Goal: Information Seeking & Learning: Understand process/instructions

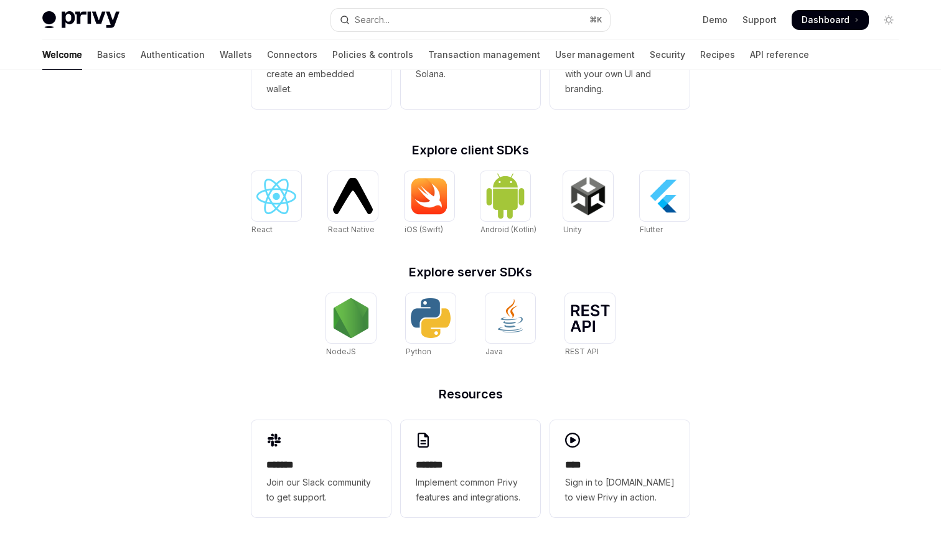
scroll to position [438, 0]
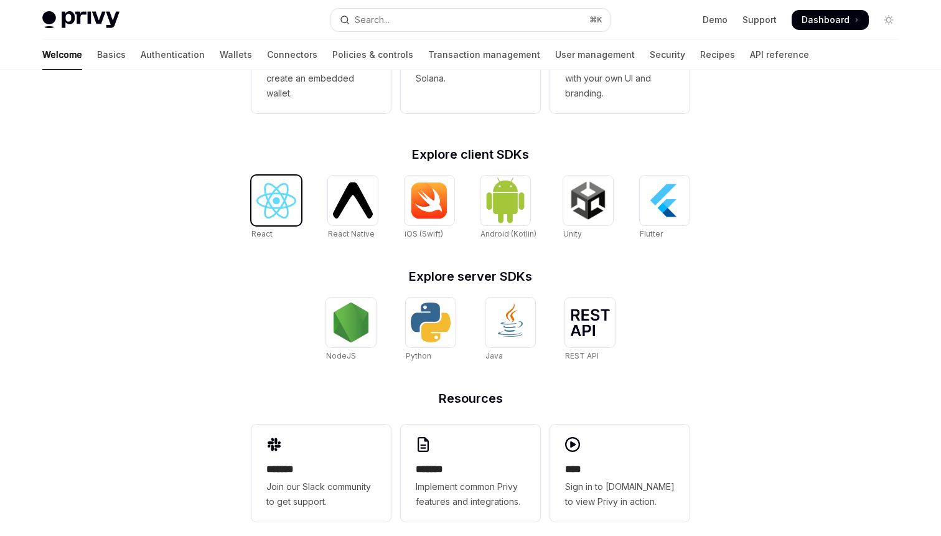
click at [276, 199] on img at bounding box center [276, 200] width 40 height 35
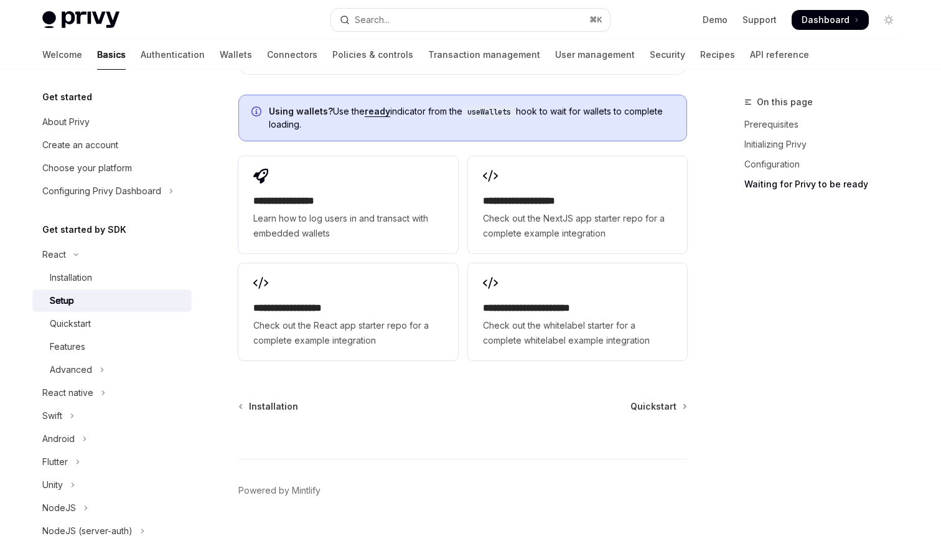
scroll to position [1622, 0]
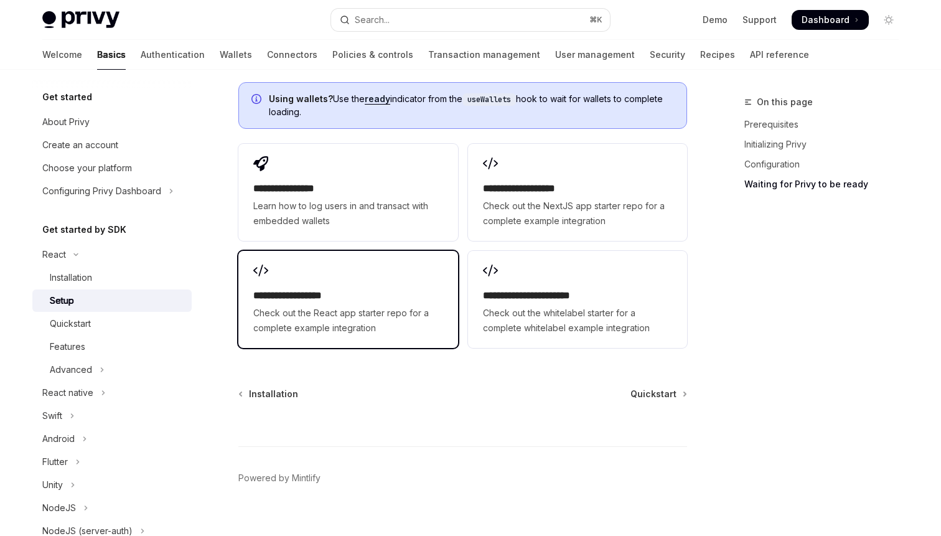
click at [336, 288] on h2 "**********" at bounding box center [347, 295] width 189 height 15
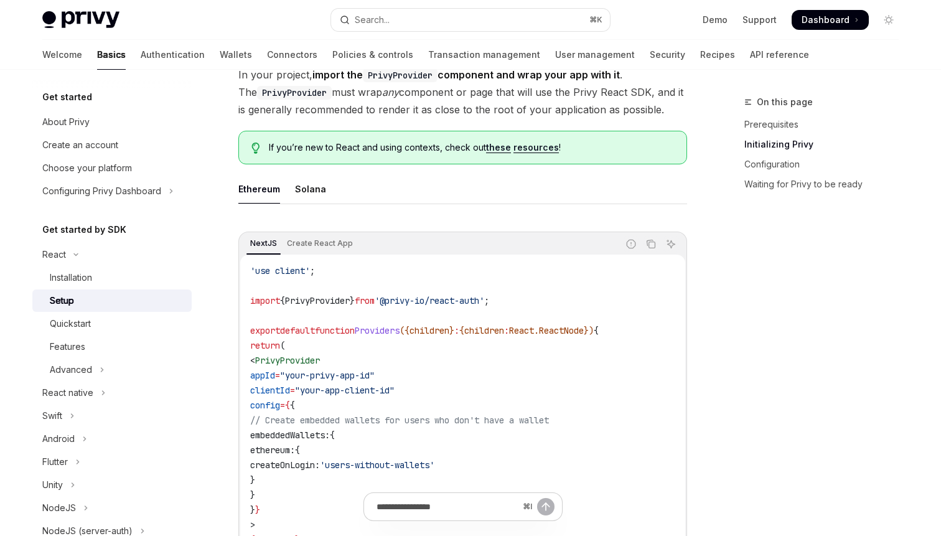
scroll to position [0, 0]
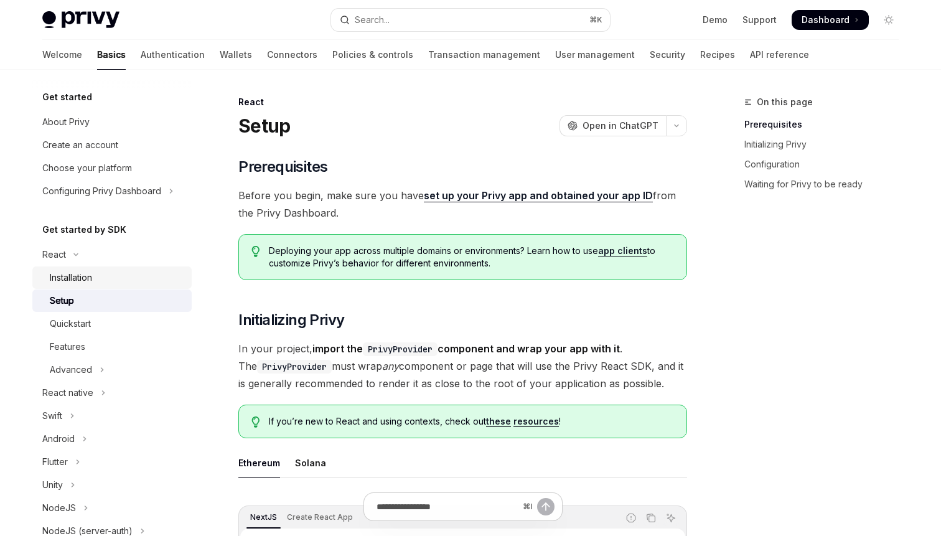
click at [133, 279] on div "Installation" at bounding box center [117, 277] width 134 height 15
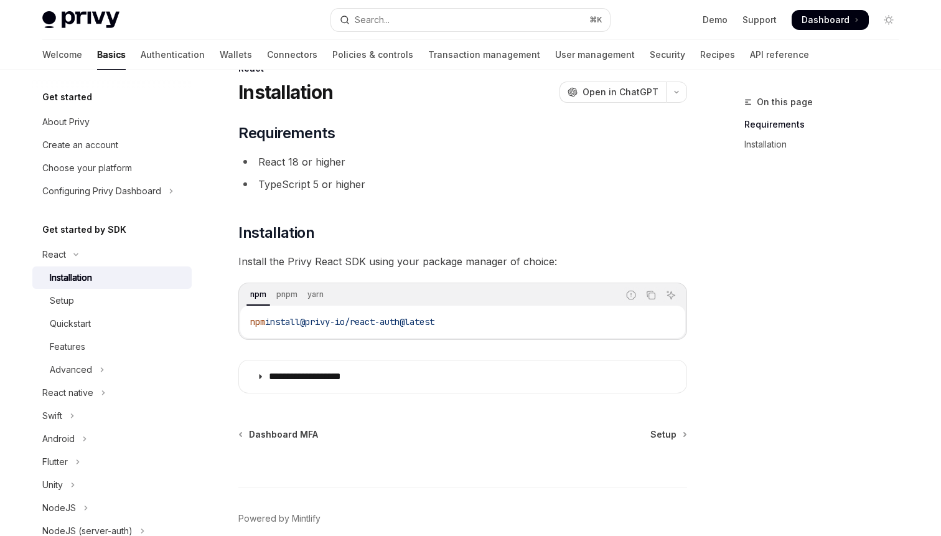
scroll to position [37, 0]
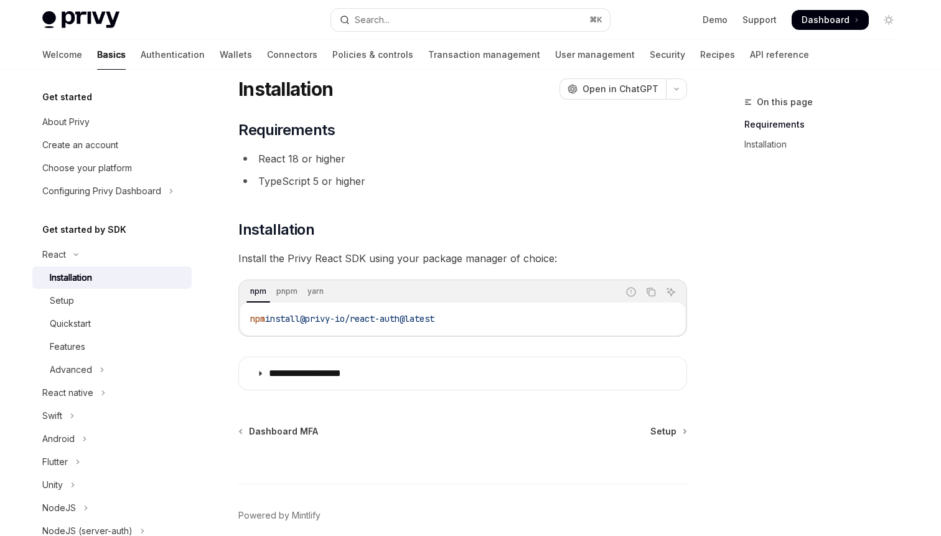
click at [347, 321] on span "@privy-io/react-auth@latest" at bounding box center [367, 318] width 134 height 11
copy div "npm install @privy-io/react-auth@latest"
click at [340, 312] on code "npm install @privy-io/react-auth@latest" at bounding box center [462, 318] width 425 height 15
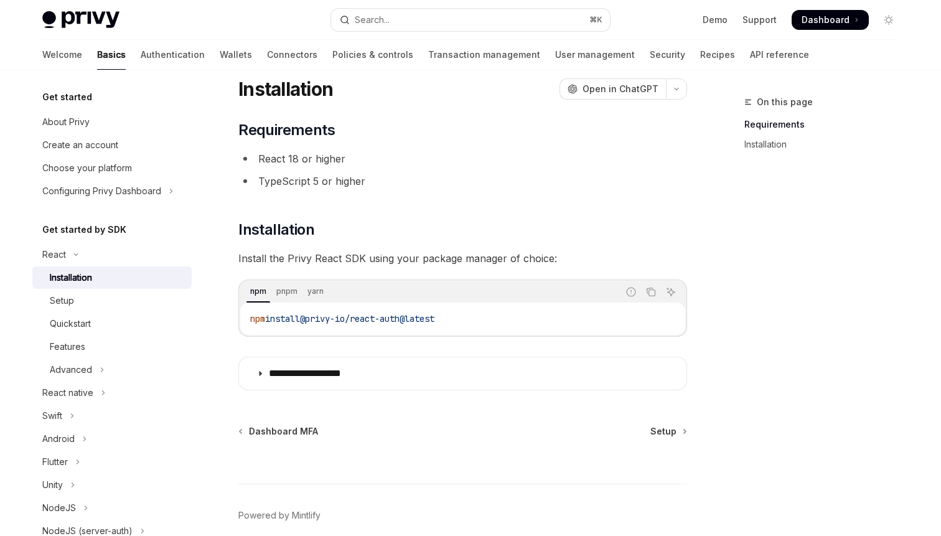
click at [340, 319] on span "@privy-io/react-auth@latest" at bounding box center [367, 318] width 134 height 11
copy div "npm install @privy-io/react-auth@latest"
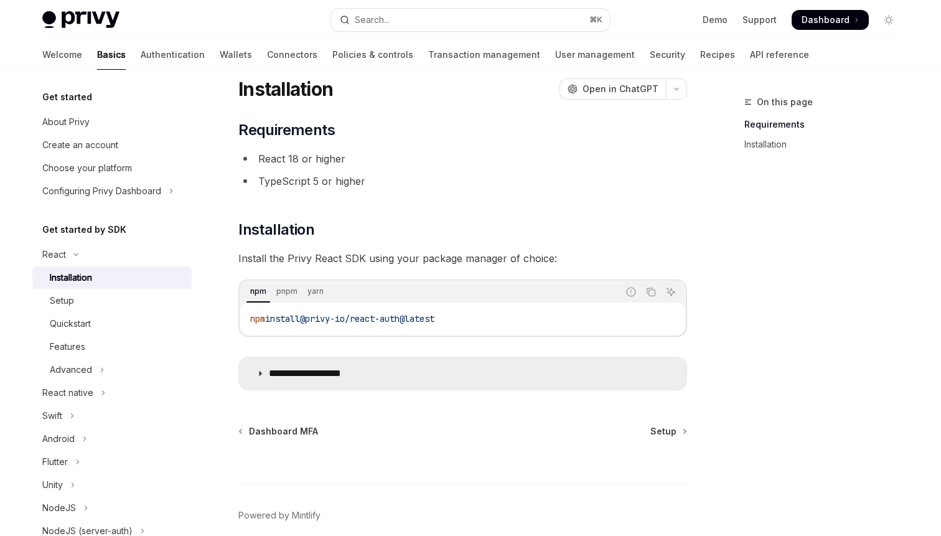
click at [357, 377] on p "**********" at bounding box center [320, 373] width 102 height 12
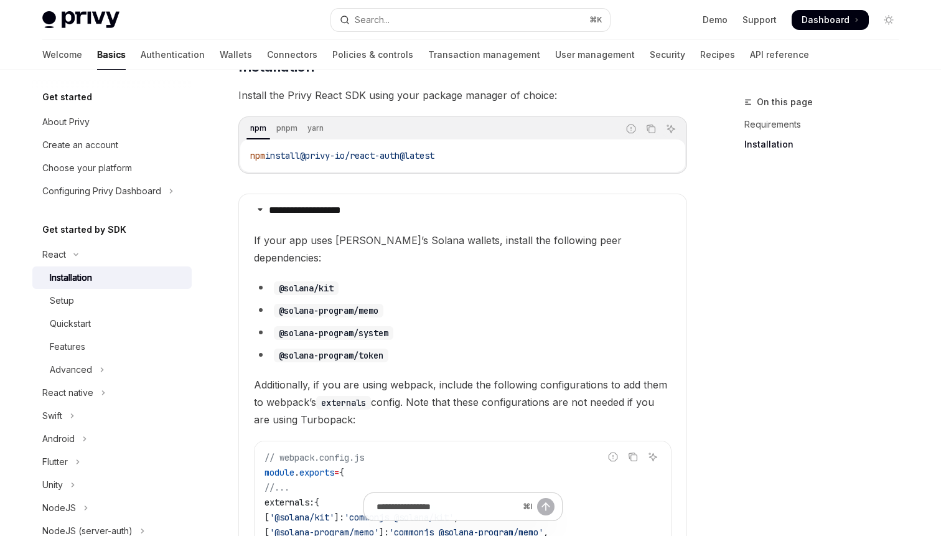
scroll to position [209, 0]
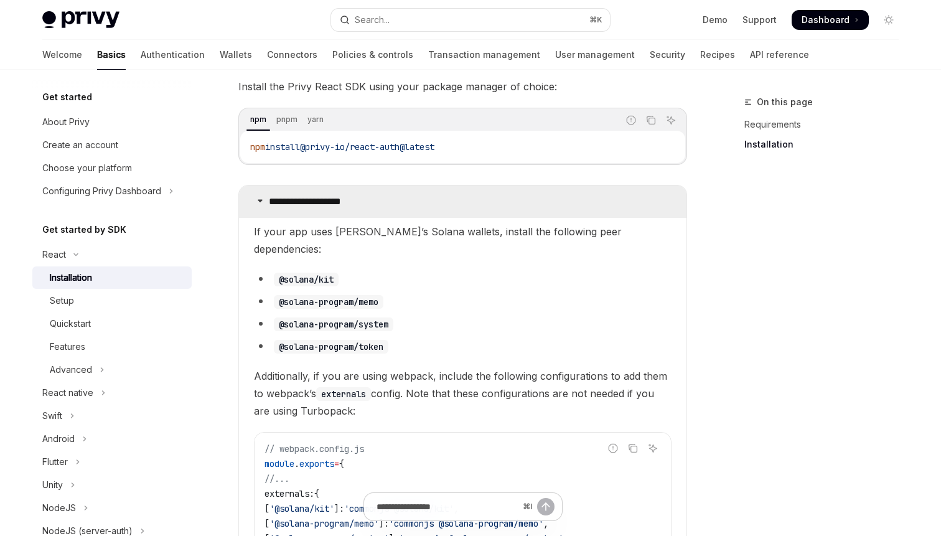
click at [410, 199] on summary "**********" at bounding box center [463, 202] width 448 height 32
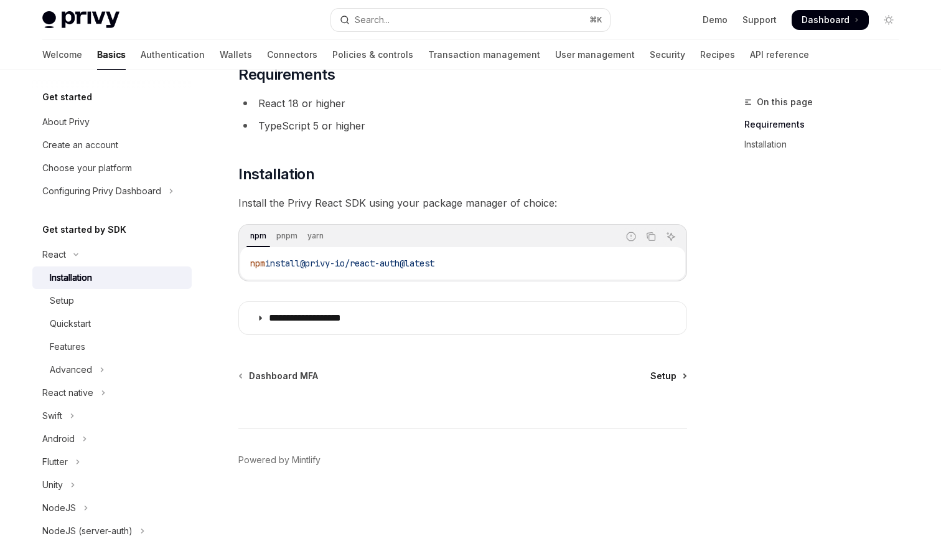
click at [665, 373] on span "Setup" at bounding box center [664, 376] width 26 height 12
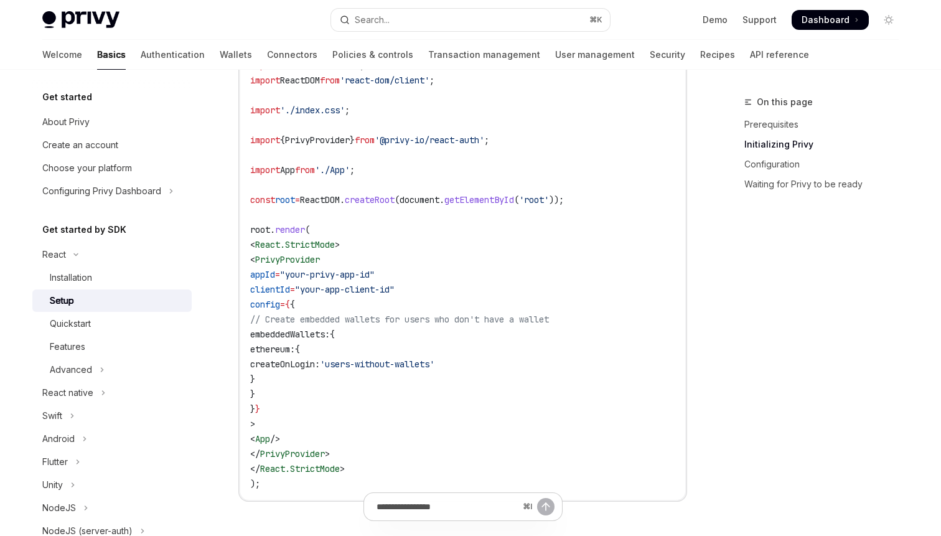
scroll to position [477, 0]
drag, startPoint x: 307, startPoint y: 228, endPoint x: 252, endPoint y: 232, distance: 55.0
click at [252, 232] on span "root . render (" at bounding box center [280, 232] width 60 height 11
copy span "root . render"
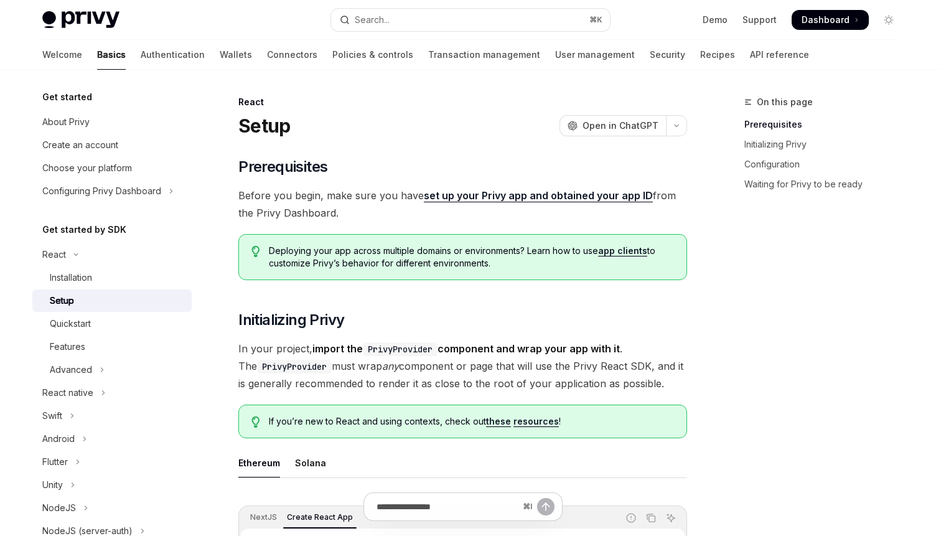
click at [82, 12] on img at bounding box center [80, 19] width 77 height 17
type textarea "*"
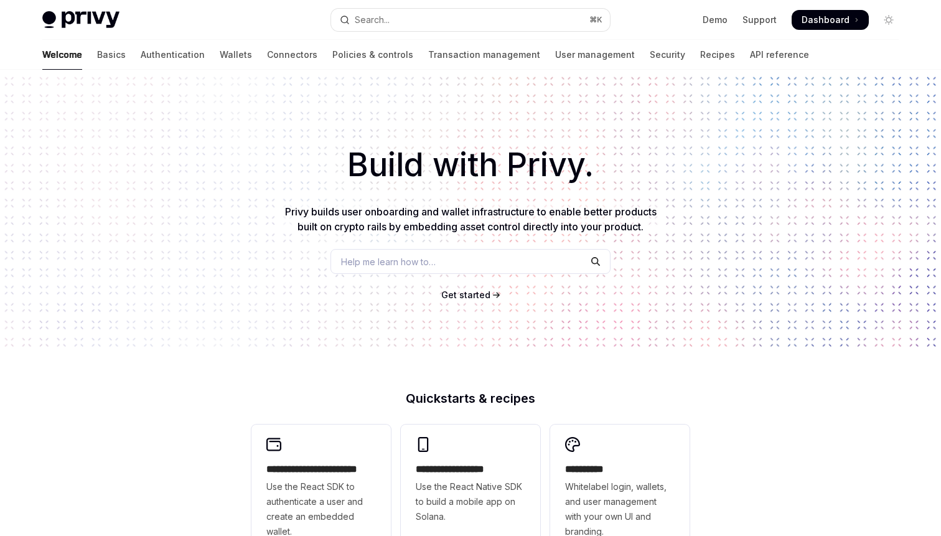
click at [487, 298] on span "Get started" at bounding box center [465, 294] width 49 height 11
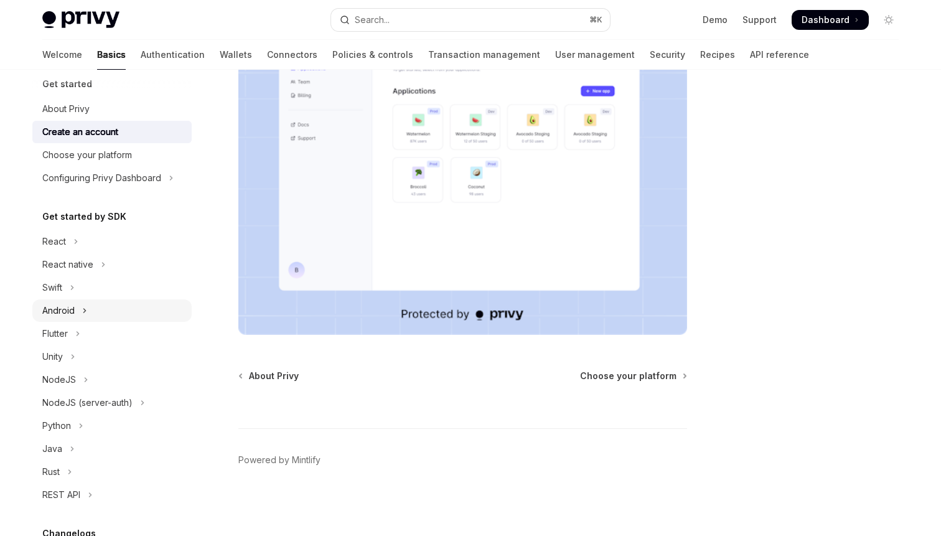
scroll to position [20, 0]
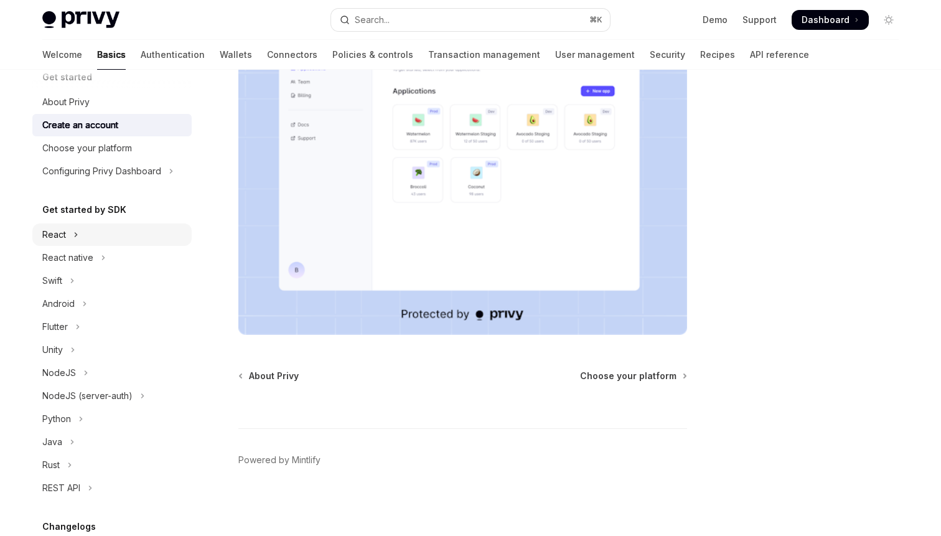
click at [77, 238] on icon "Toggle React section" at bounding box center [75, 234] width 5 height 15
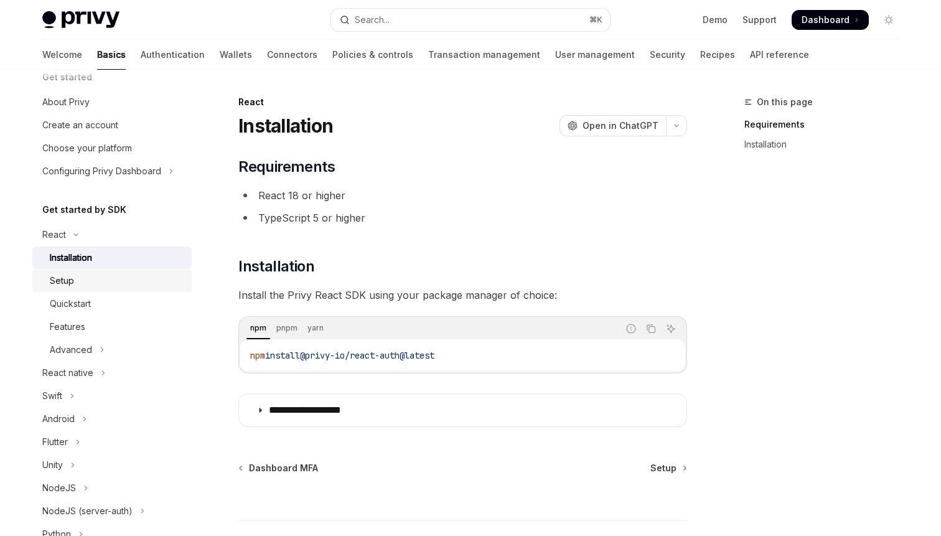
click at [112, 276] on div "Setup" at bounding box center [117, 280] width 134 height 15
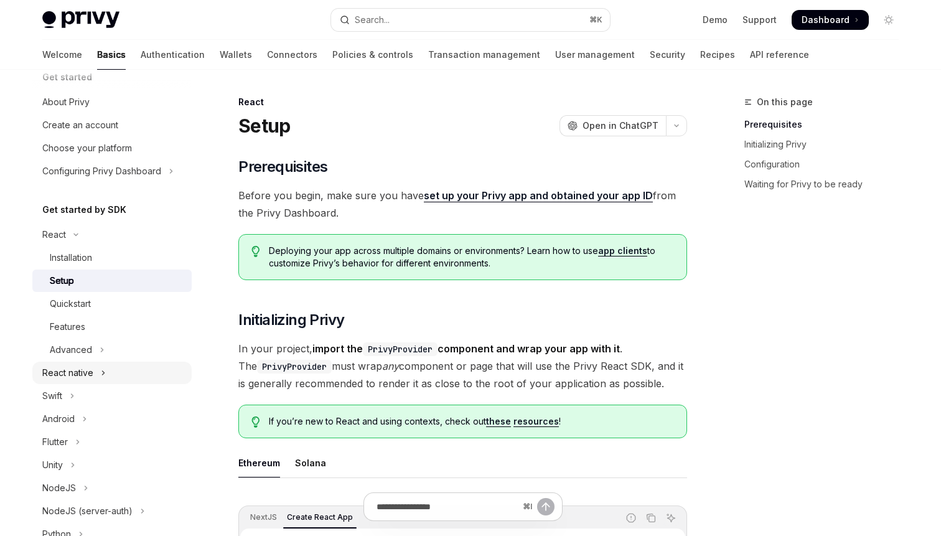
click at [96, 379] on button "React native" at bounding box center [111, 373] width 159 height 22
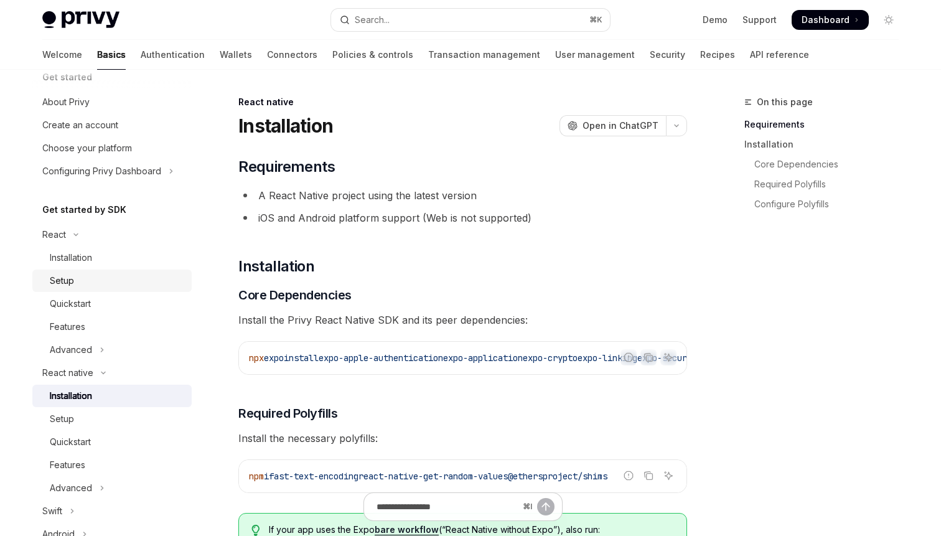
click at [146, 278] on div "Setup" at bounding box center [117, 280] width 134 height 15
type textarea "*"
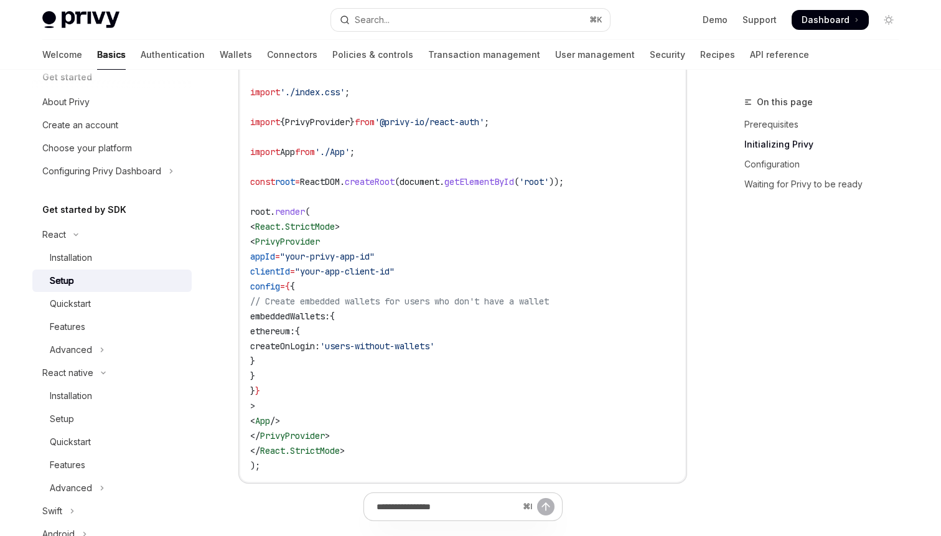
scroll to position [499, 0]
